Goal: Task Accomplishment & Management: Manage account settings

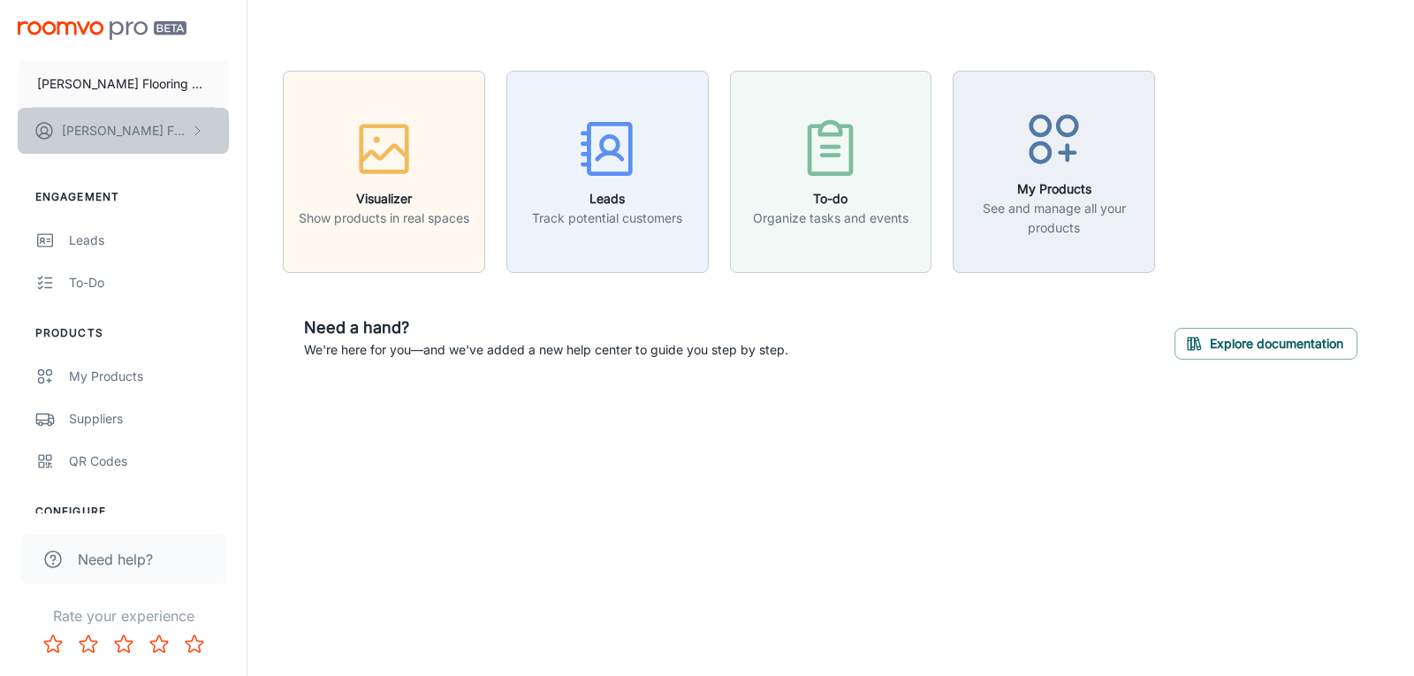
click at [149, 127] on button "[PERSON_NAME]" at bounding box center [123, 131] width 211 height 46
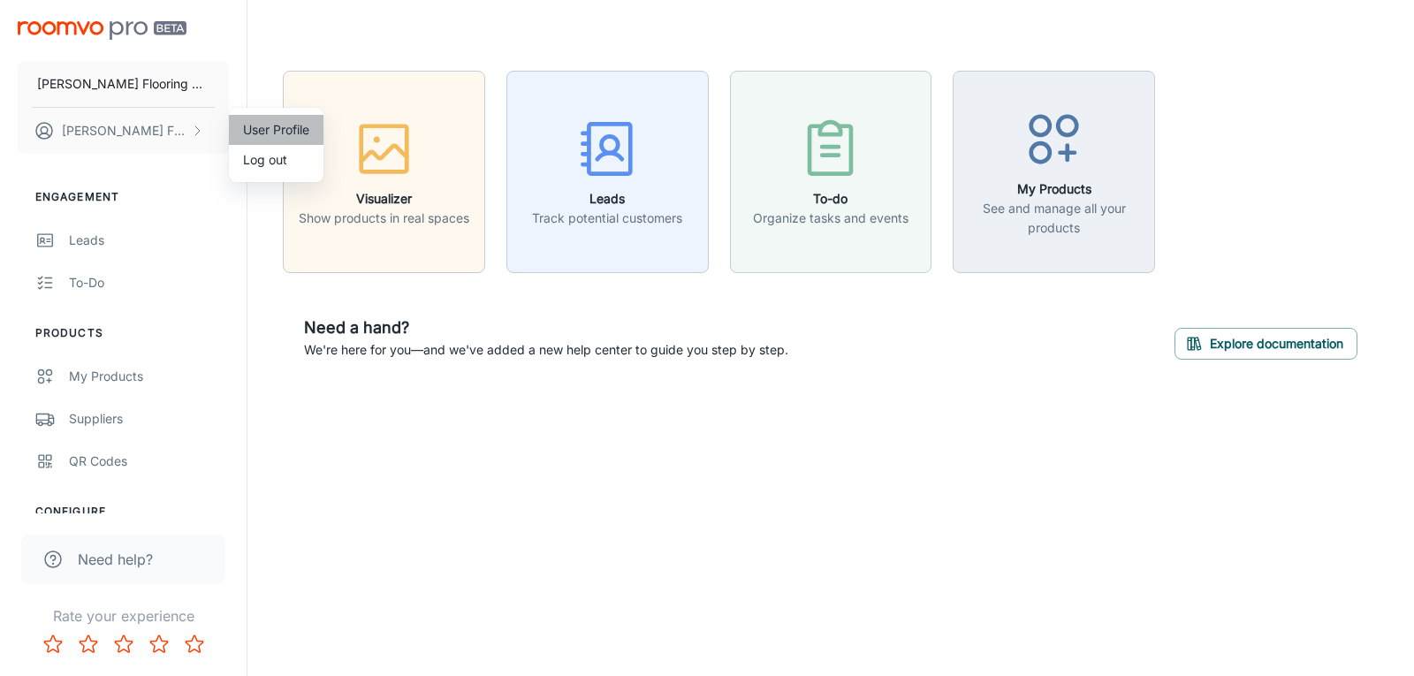
click at [303, 118] on li "User Profile" at bounding box center [276, 130] width 95 height 30
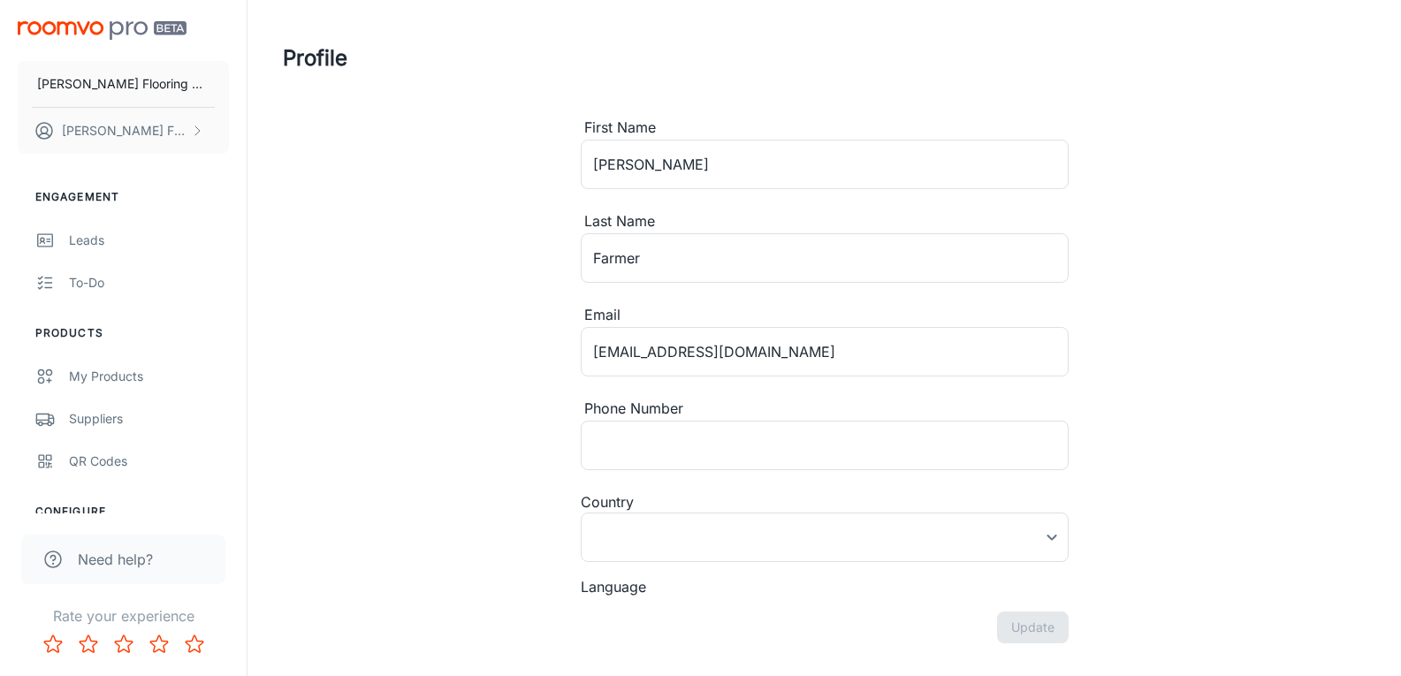
type input "[GEOGRAPHIC_DATA]"
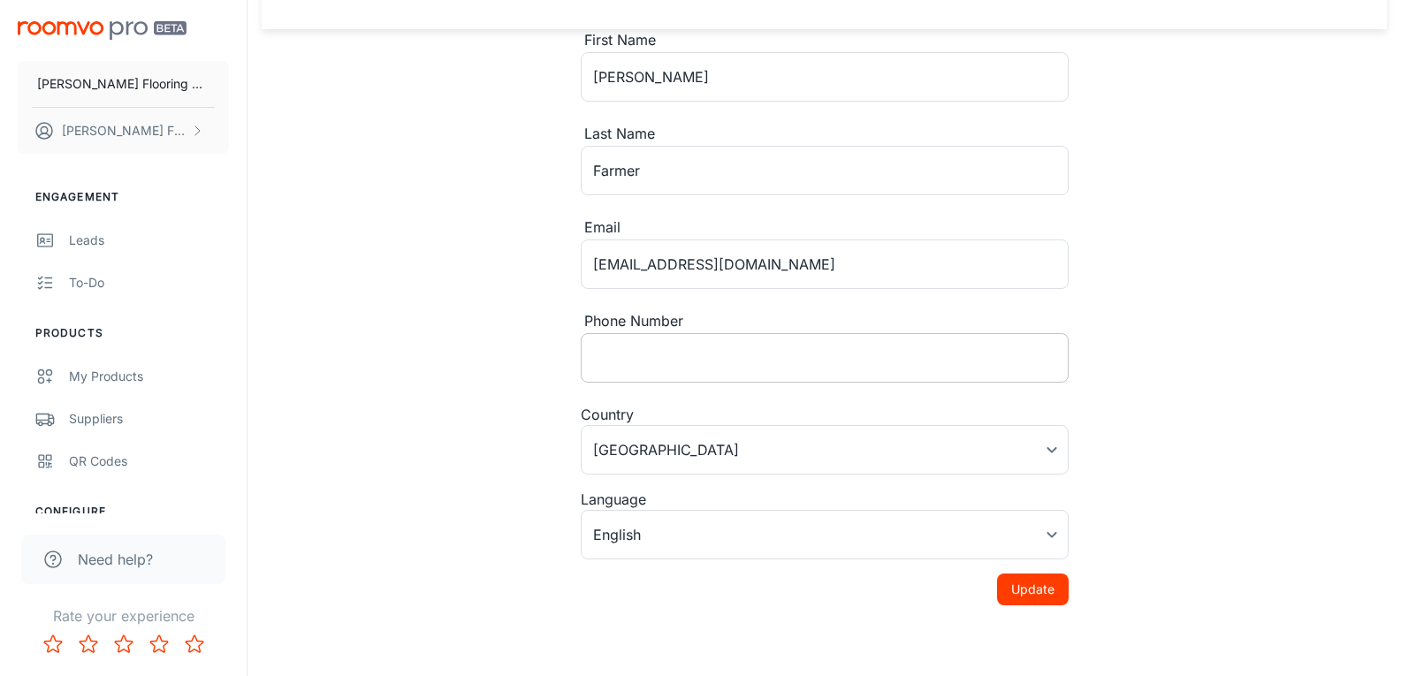
click at [703, 343] on input "Phone Number" at bounding box center [825, 358] width 488 height 50
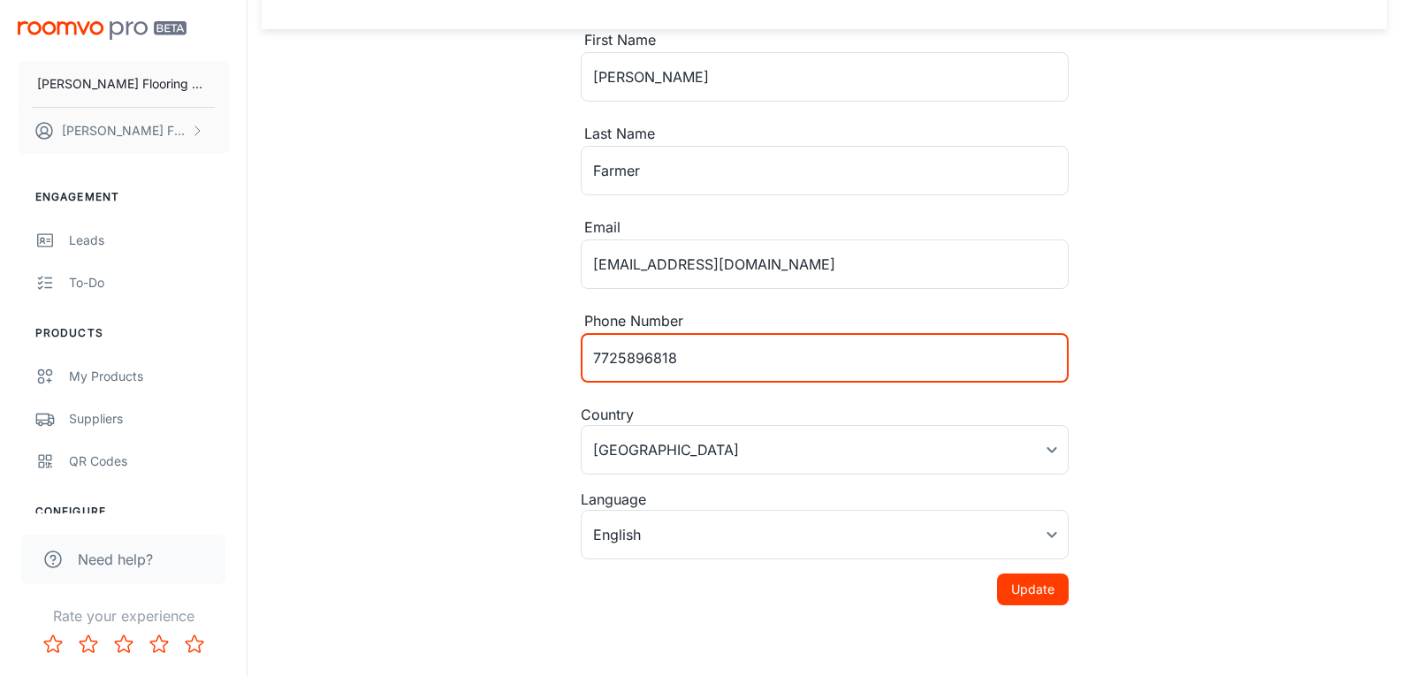
click at [407, 347] on div "Profile First Name [PERSON_NAME] ​ Last Name Farmer ​ Email [EMAIL_ADDRESS][DOM…" at bounding box center [824, 258] width 1125 height 693
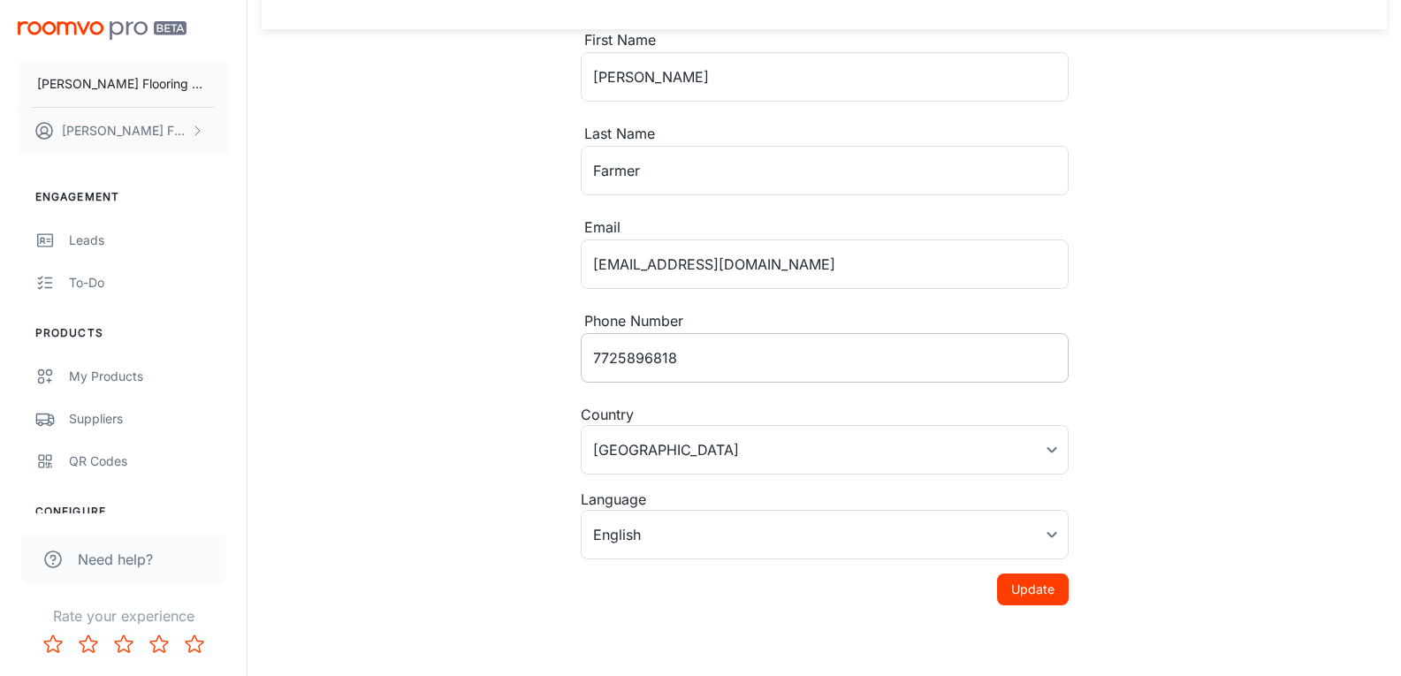
click at [617, 356] on input "7725896818" at bounding box center [825, 358] width 488 height 50
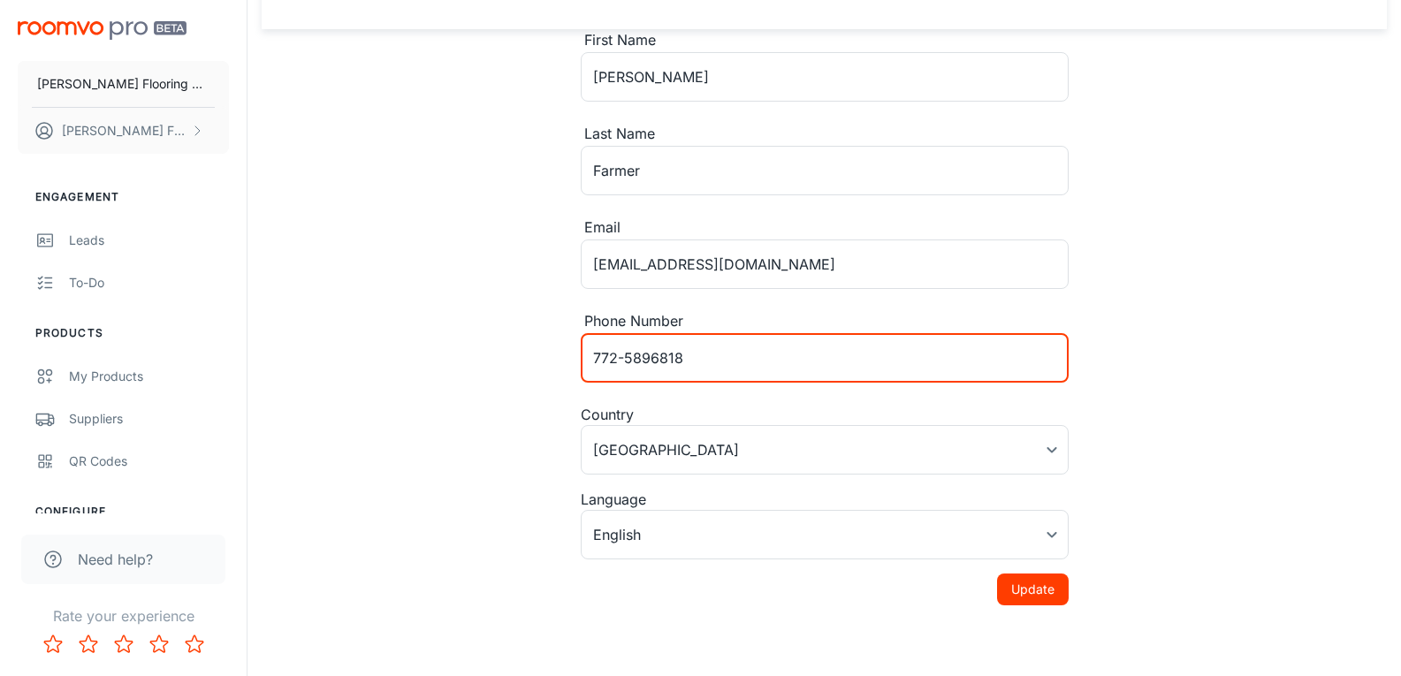
click at [651, 357] on input "772-5896818" at bounding box center [825, 358] width 488 height 50
type input "[PHONE_NUMBER]"
click at [1016, 583] on button "Update" at bounding box center [1033, 590] width 72 height 32
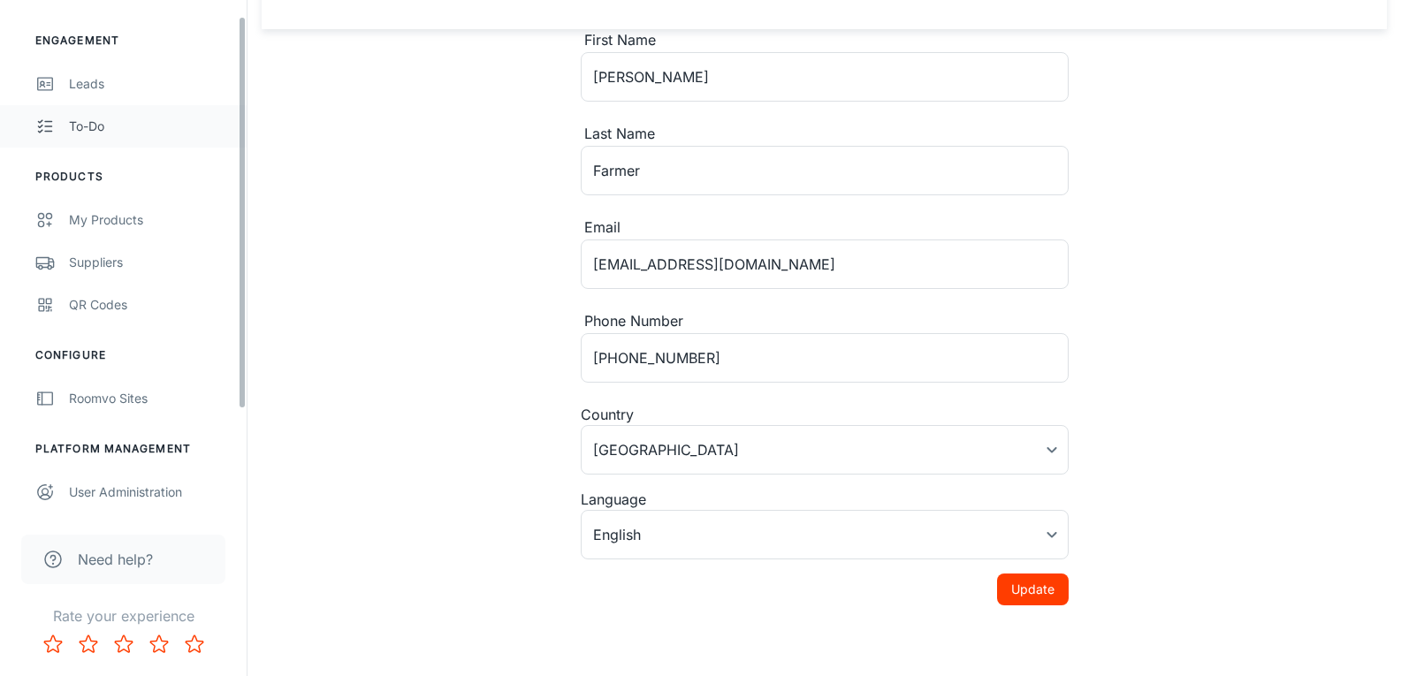
scroll to position [0, 0]
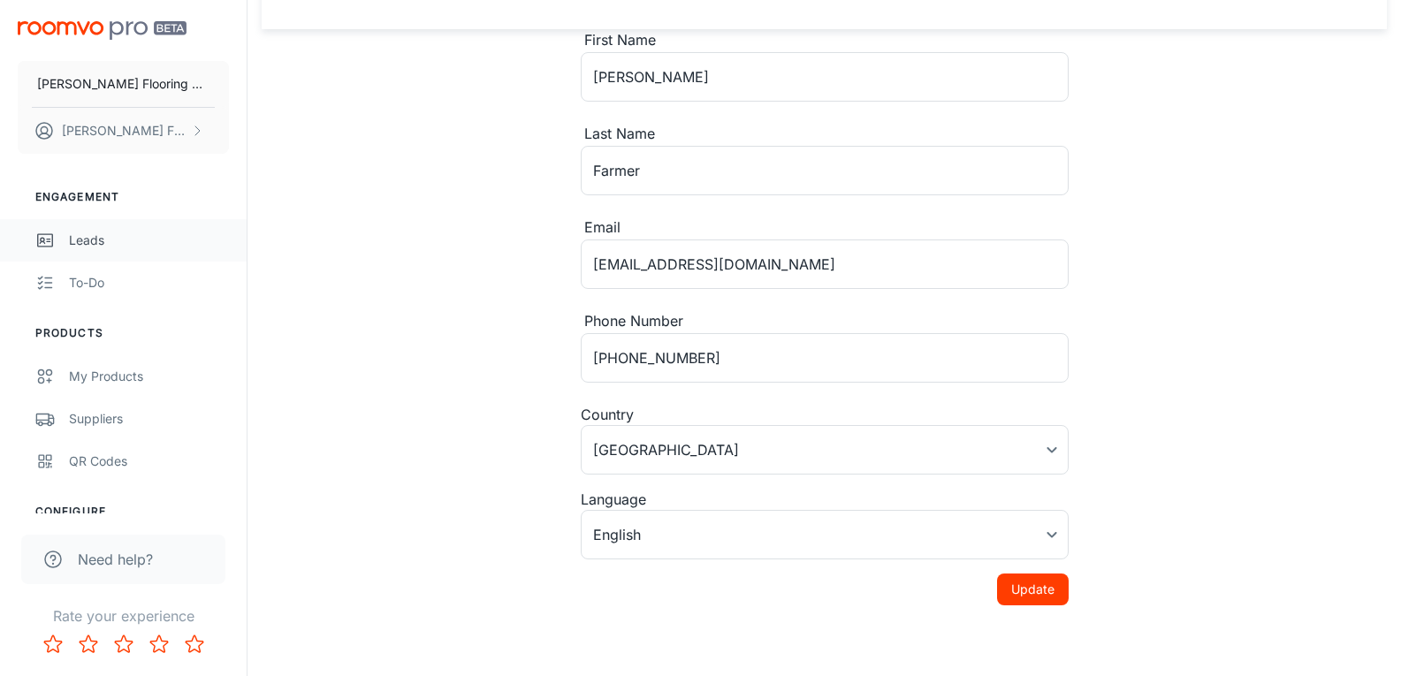
click at [65, 231] on link "Leads" at bounding box center [123, 240] width 247 height 42
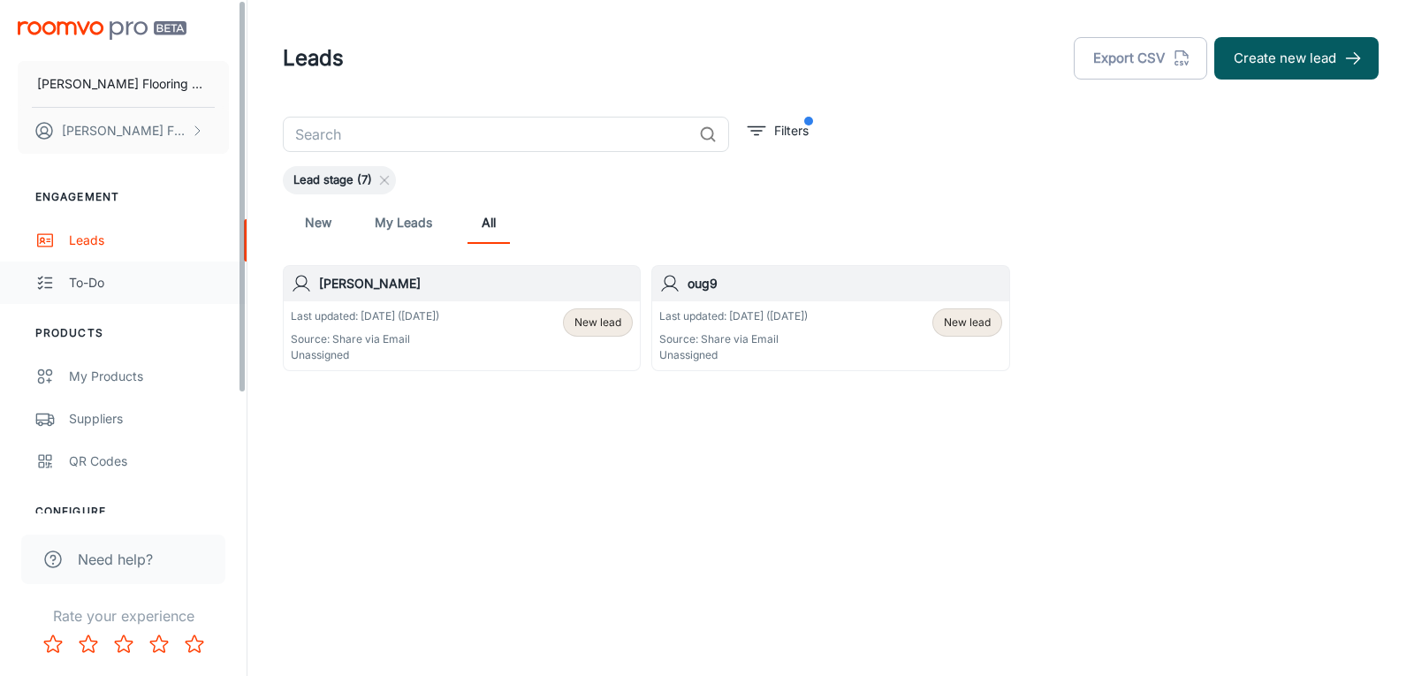
click at [95, 276] on div "To-do" at bounding box center [149, 282] width 160 height 19
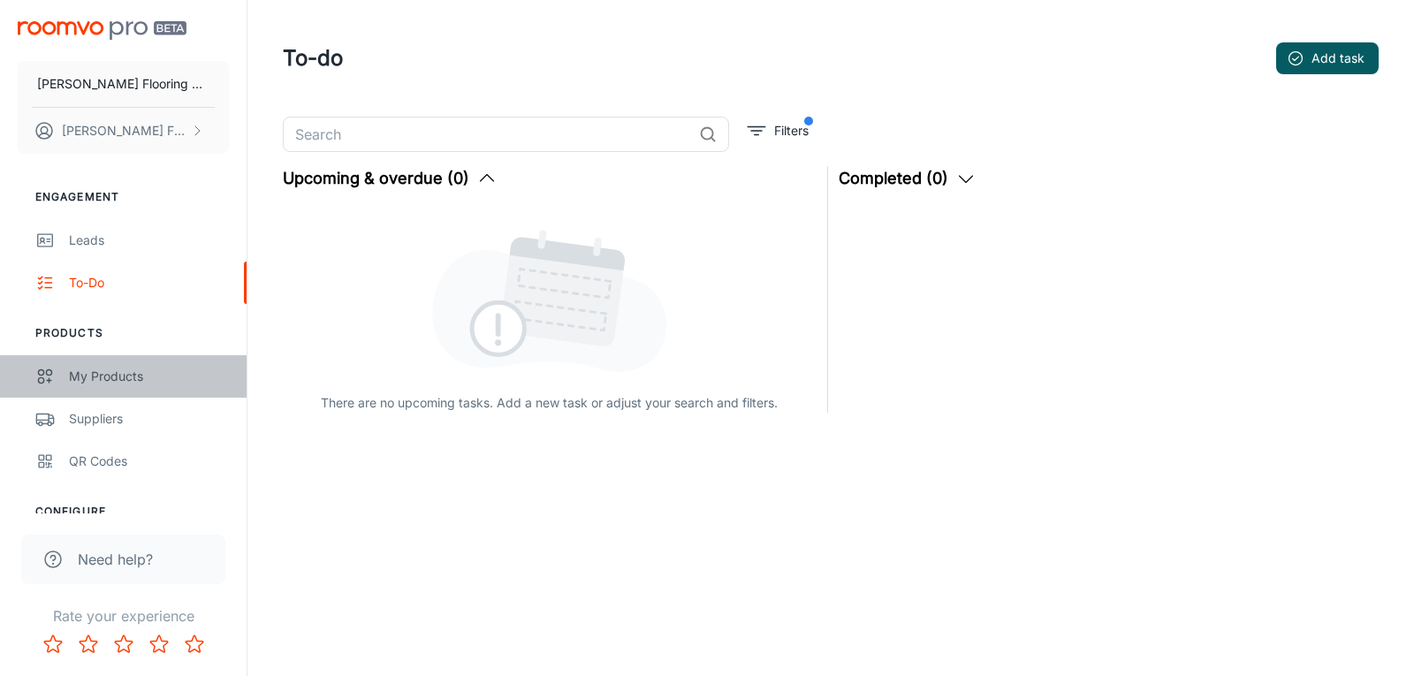
click at [95, 378] on div "My Products" at bounding box center [149, 376] width 160 height 19
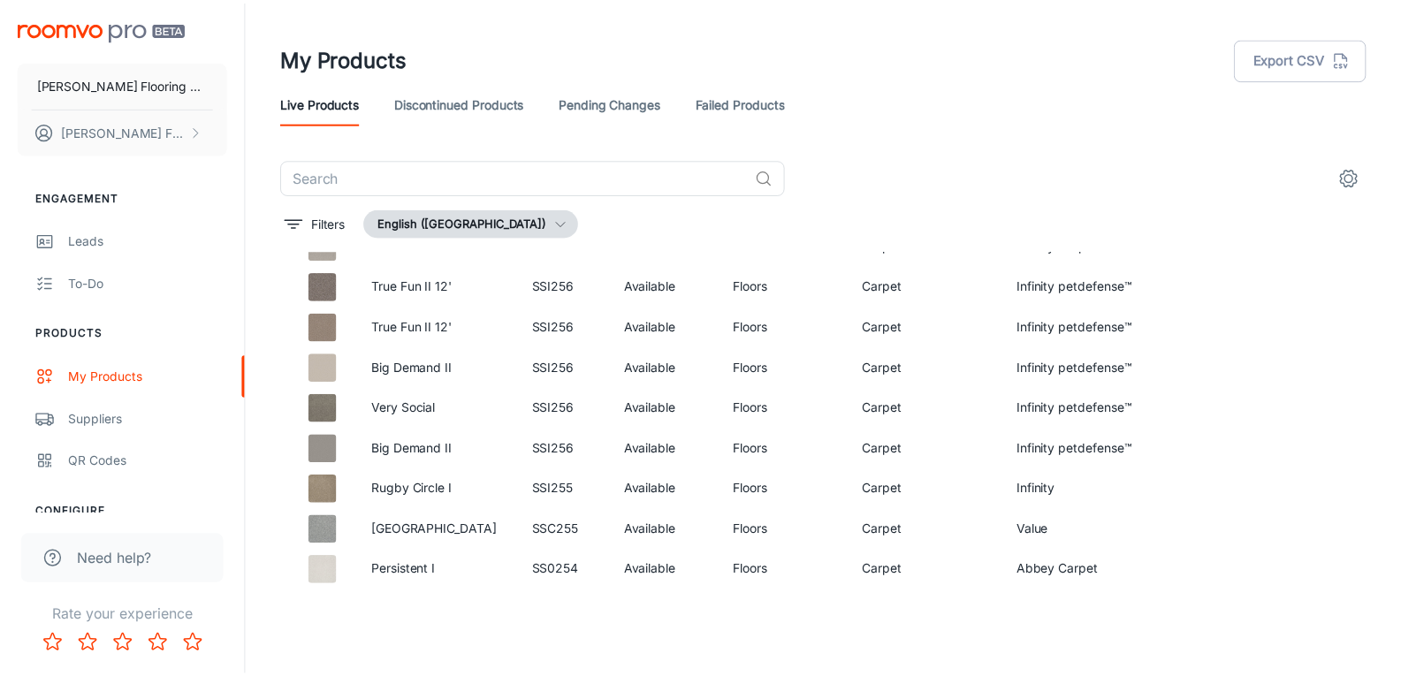
scroll to position [4257, 0]
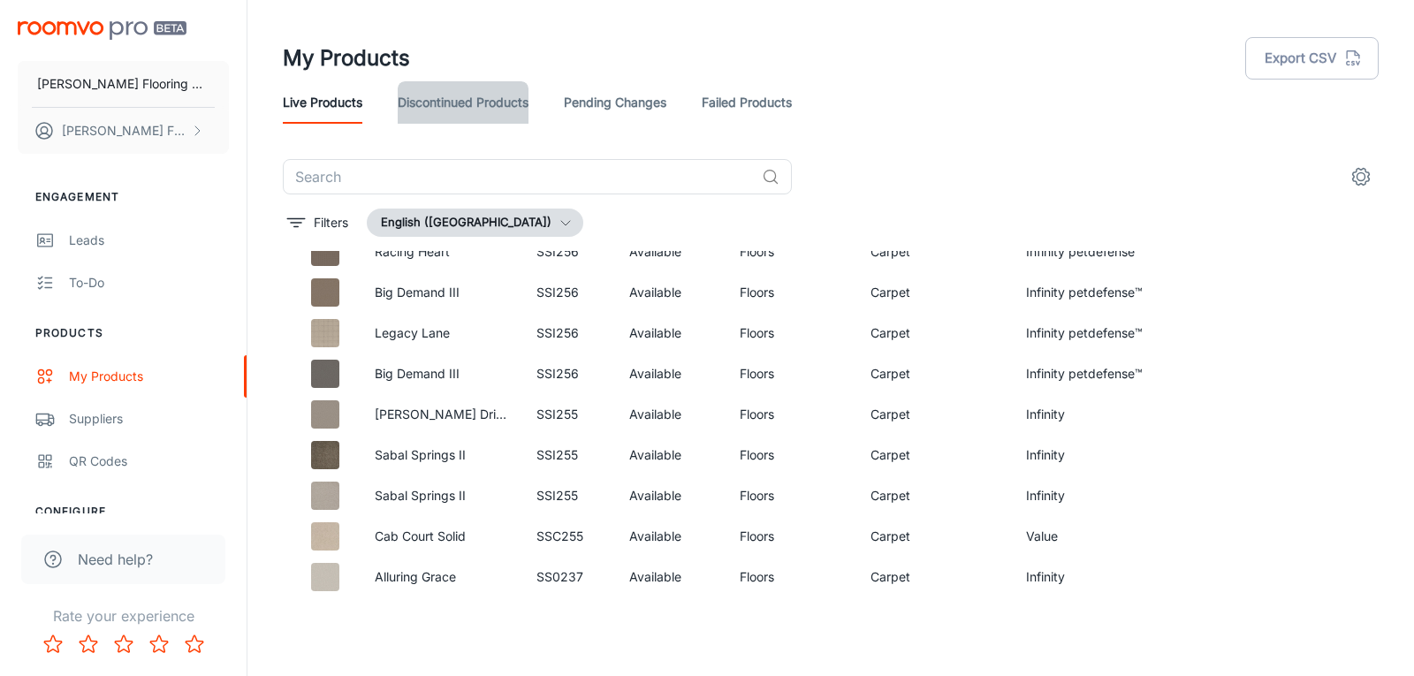
click at [432, 101] on link "Discontinued Products" at bounding box center [463, 102] width 131 height 42
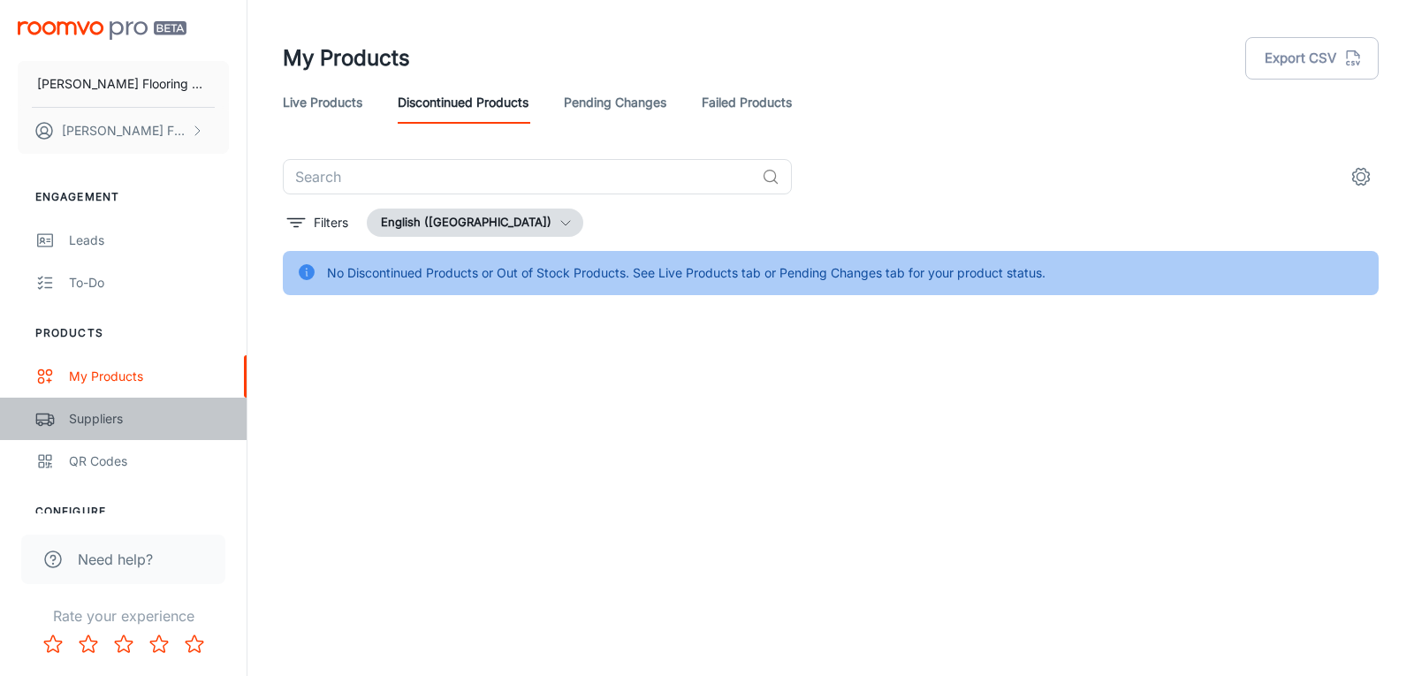
click at [100, 424] on div "Suppliers" at bounding box center [149, 418] width 160 height 19
